Goal: Check status: Check status

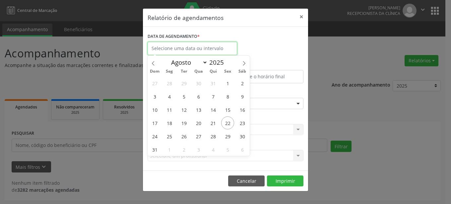
click at [217, 49] on input "text" at bounding box center [191, 48] width 89 height 13
click at [199, 136] on span "27" at bounding box center [198, 136] width 13 height 13
type input "[DATE]"
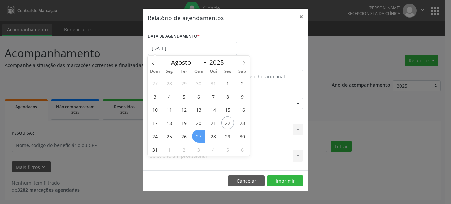
click at [199, 136] on span "27" at bounding box center [198, 136] width 13 height 13
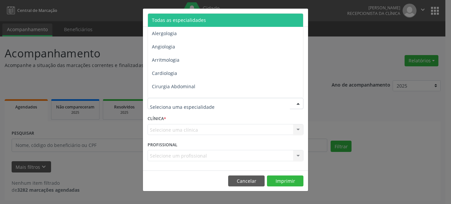
click at [299, 101] on div at bounding box center [298, 103] width 10 height 11
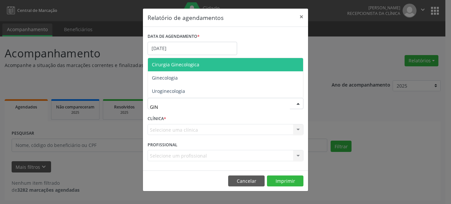
type input "GINE"
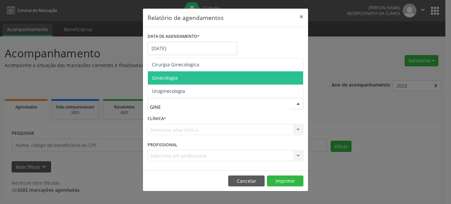
click at [210, 73] on span "Ginecologia" at bounding box center [225, 77] width 155 height 13
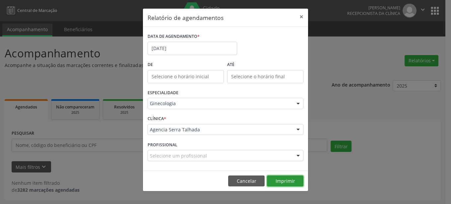
click at [284, 177] on button "Imprimir" at bounding box center [285, 180] width 36 height 11
click at [300, 15] on button "×" at bounding box center [301, 17] width 13 height 16
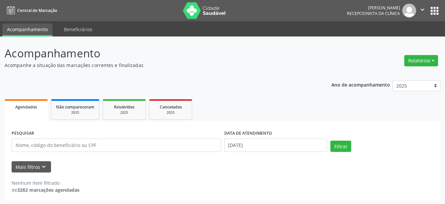
scroll to position [1, 0]
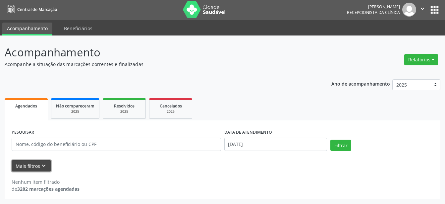
click at [42, 165] on icon "keyboard_arrow_down" at bounding box center [43, 165] width 7 height 7
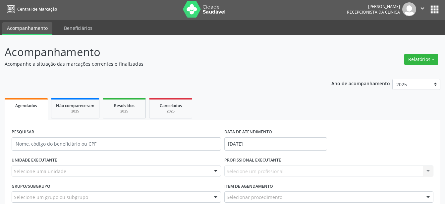
scroll to position [0, 0]
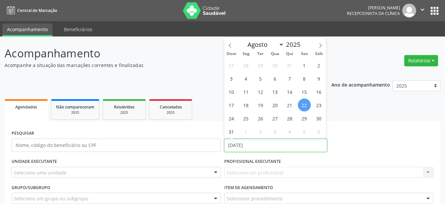
click at [261, 145] on input "[DATE]" at bounding box center [275, 145] width 103 height 13
click at [274, 118] on span "27" at bounding box center [275, 118] width 13 height 13
type input "[DATE]"
click at [274, 118] on span "27" at bounding box center [275, 118] width 13 height 13
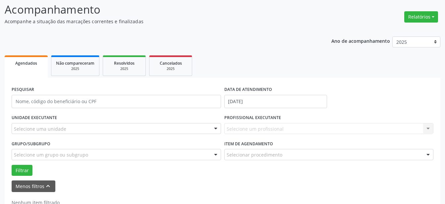
scroll to position [64, 0]
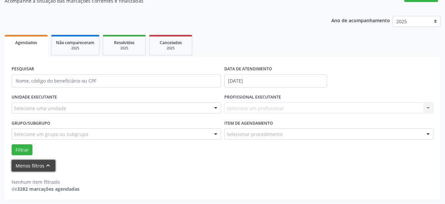
click at [47, 166] on icon "keyboard_arrow_up" at bounding box center [47, 165] width 7 height 7
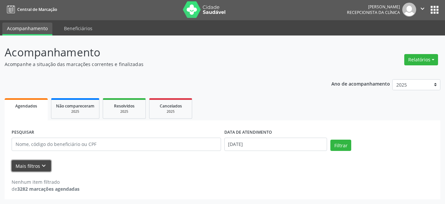
scroll to position [1, 0]
click at [47, 166] on button "Mais filtros keyboard_arrow_down" at bounding box center [31, 166] width 39 height 12
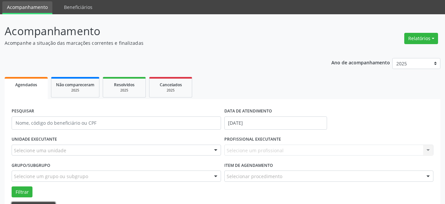
scroll to position [0, 0]
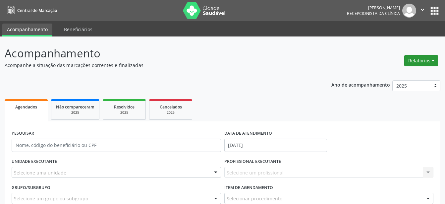
click at [432, 60] on button "Relatórios" at bounding box center [421, 60] width 34 height 11
click at [400, 77] on link "Agendamentos" at bounding box center [402, 74] width 71 height 9
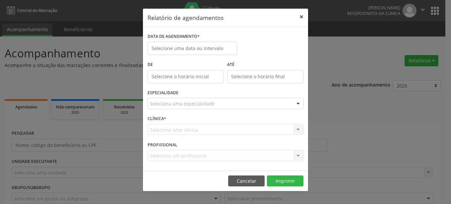
click at [302, 18] on button "×" at bounding box center [301, 17] width 13 height 16
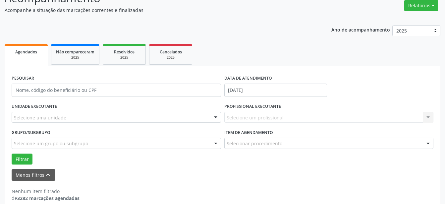
scroll to position [64, 0]
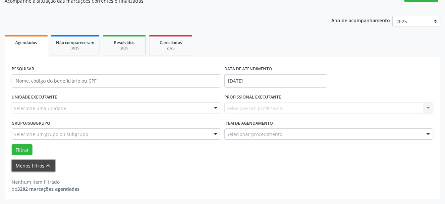
click at [32, 165] on button "Menos filtros keyboard_arrow_up" at bounding box center [34, 166] width 44 height 12
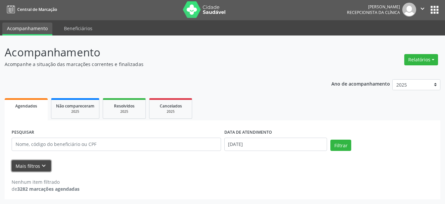
scroll to position [1, 0]
